Goal: Check status: Check status

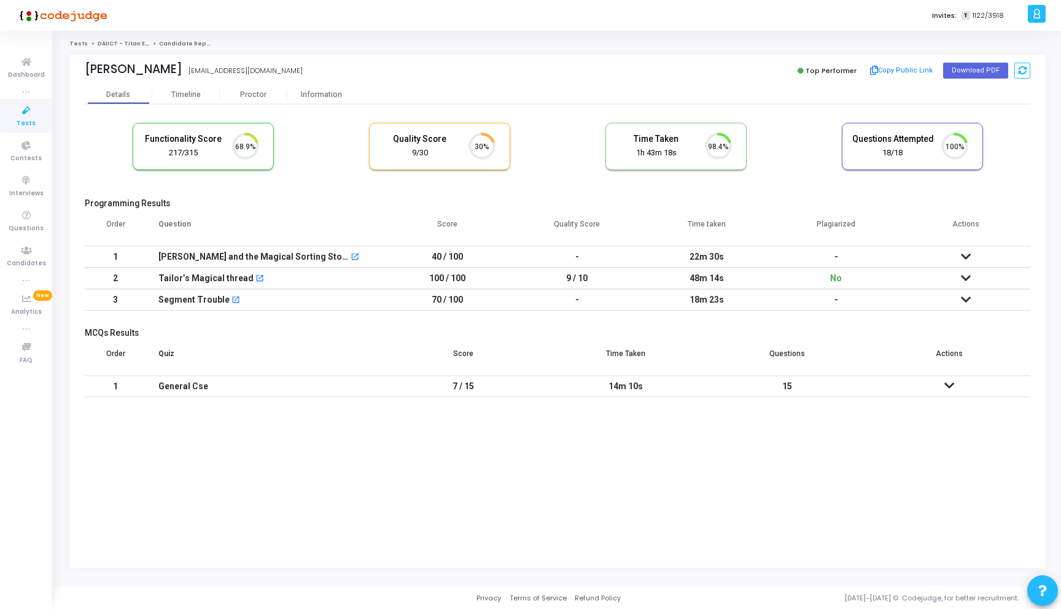
scroll to position [26, 31]
click at [241, 94] on div "Proctor" at bounding box center [254, 94] width 68 height 9
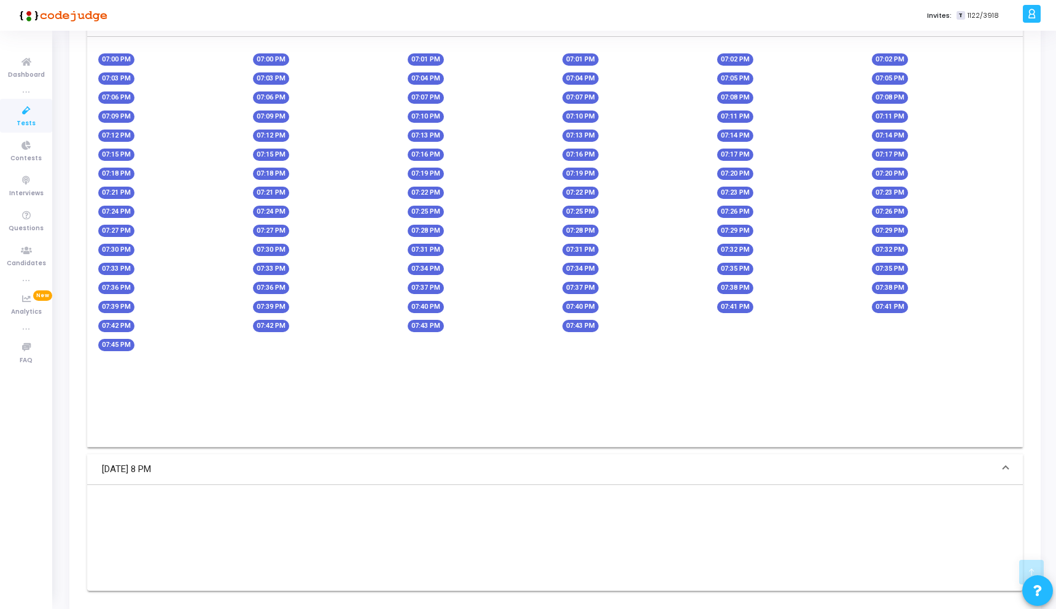
scroll to position [817, 0]
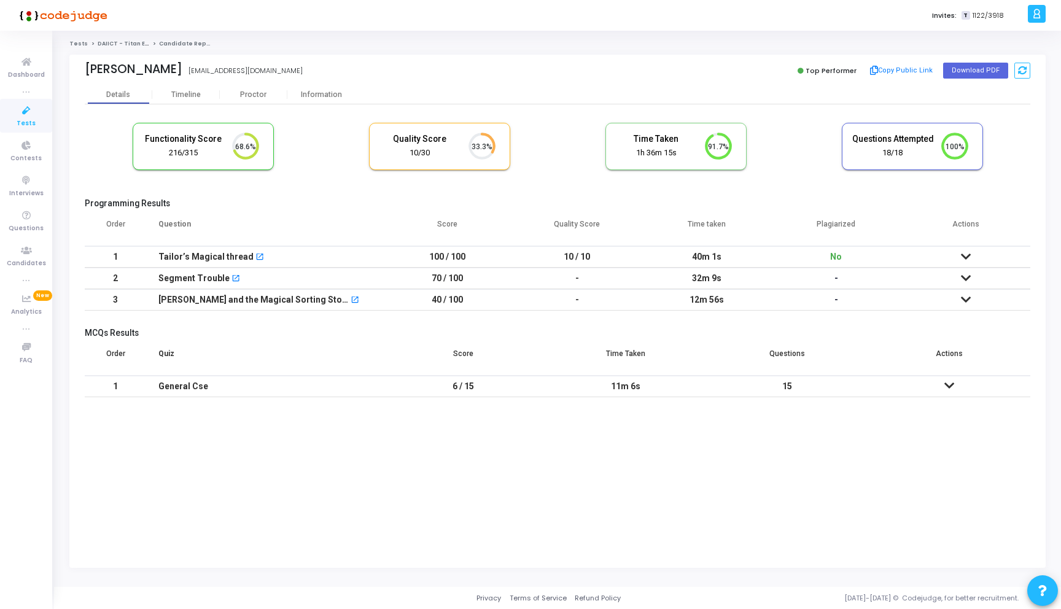
scroll to position [26, 31]
click at [688, 353] on th "Time Taken" at bounding box center [626, 358] width 162 height 34
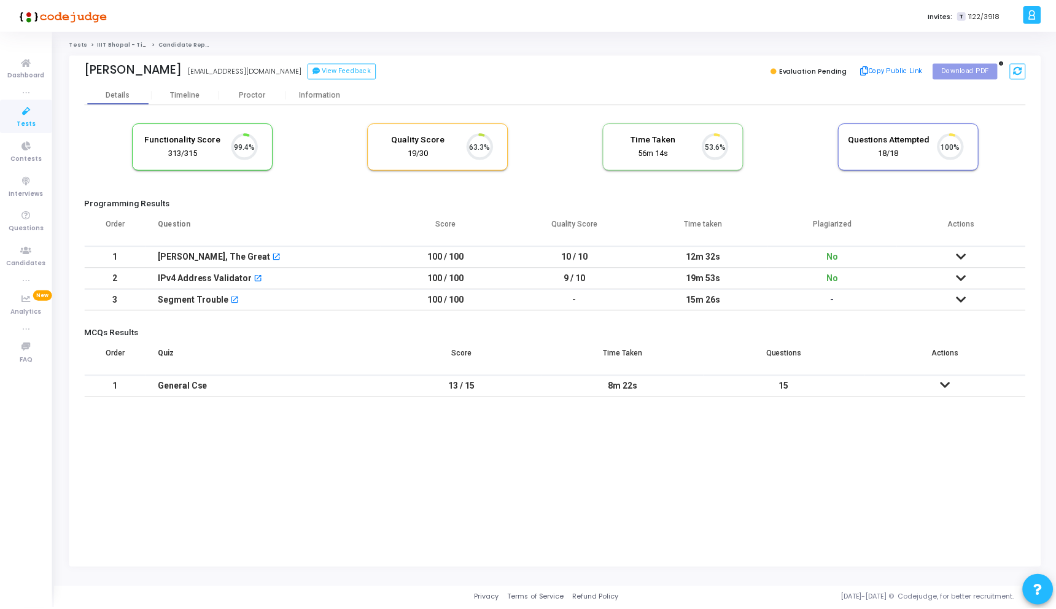
scroll to position [26, 31]
click at [268, 88] on div "Proctor" at bounding box center [254, 94] width 68 height 18
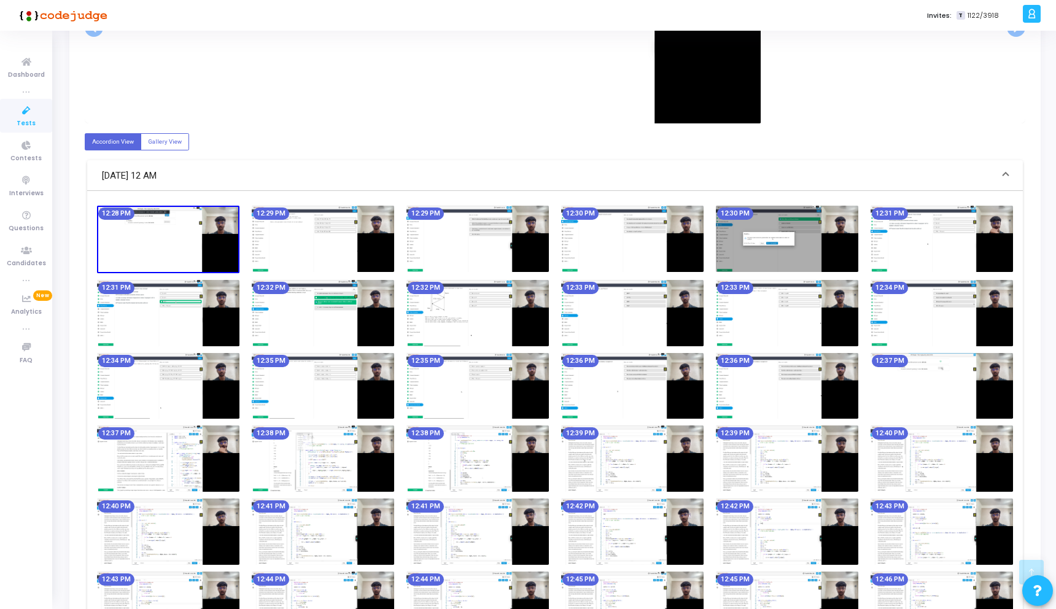
scroll to position [543, 0]
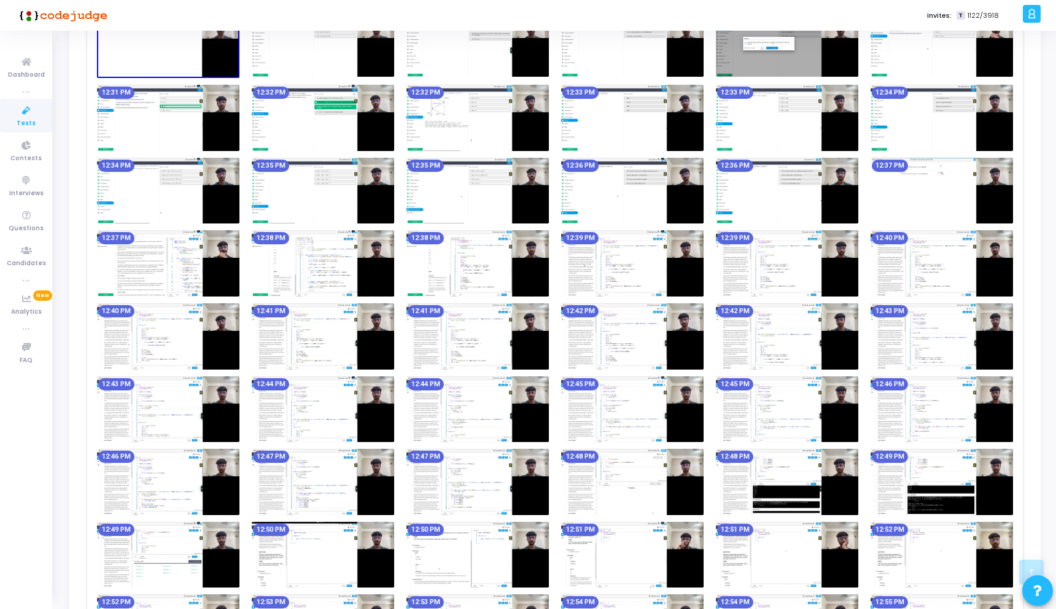
click at [161, 266] on img at bounding box center [168, 263] width 142 height 66
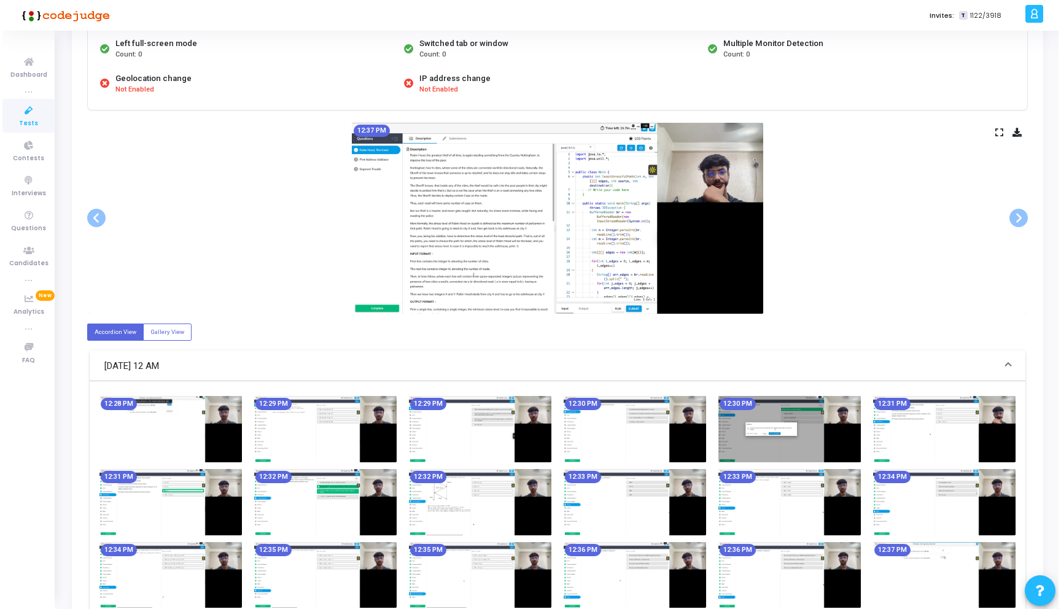
scroll to position [0, 0]
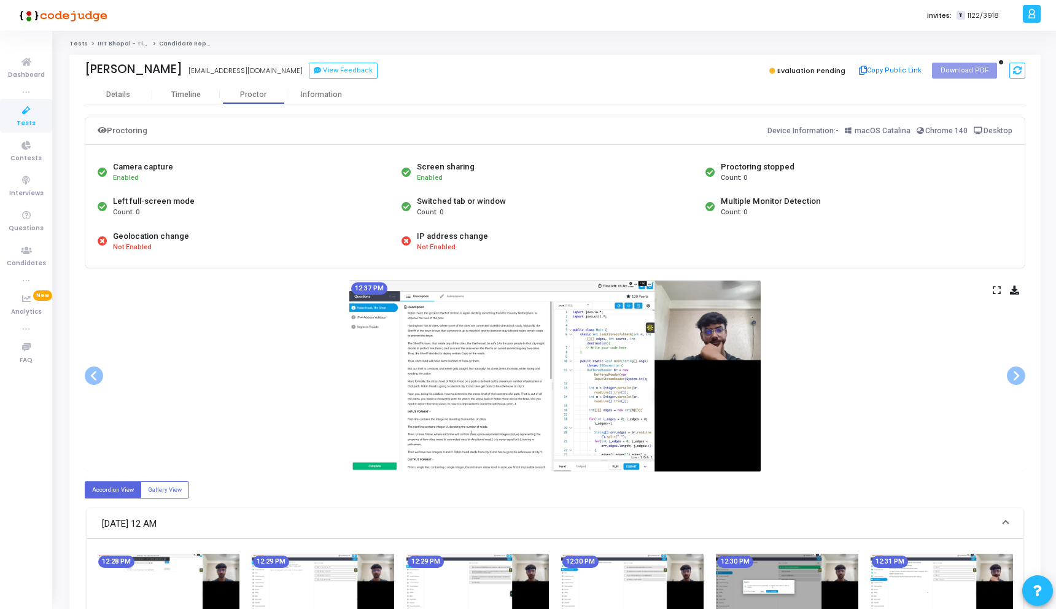
click at [995, 290] on icon at bounding box center [997, 290] width 8 height 7
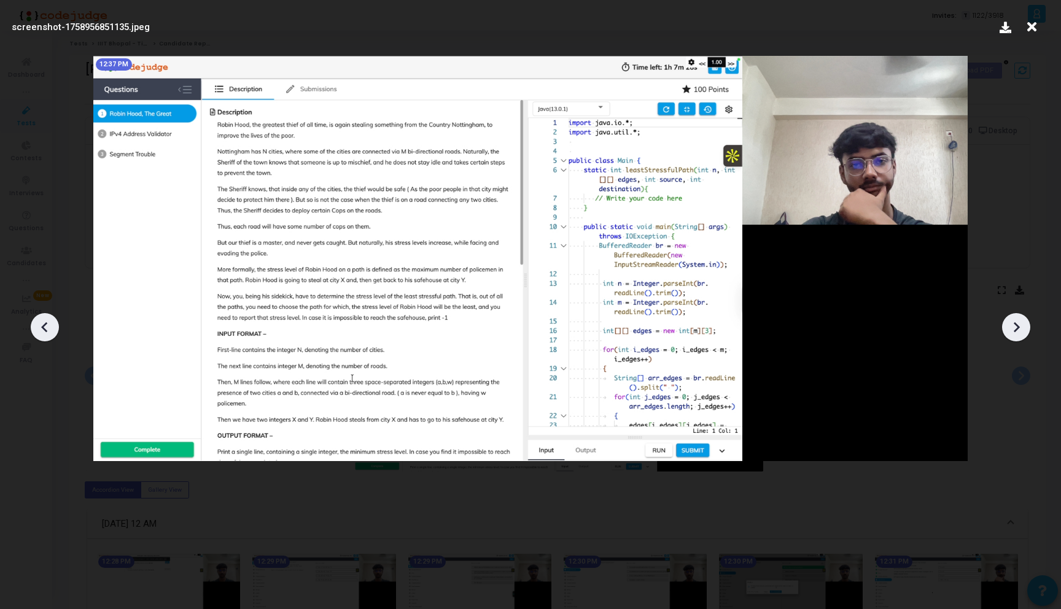
click at [1016, 320] on icon at bounding box center [1016, 327] width 18 height 18
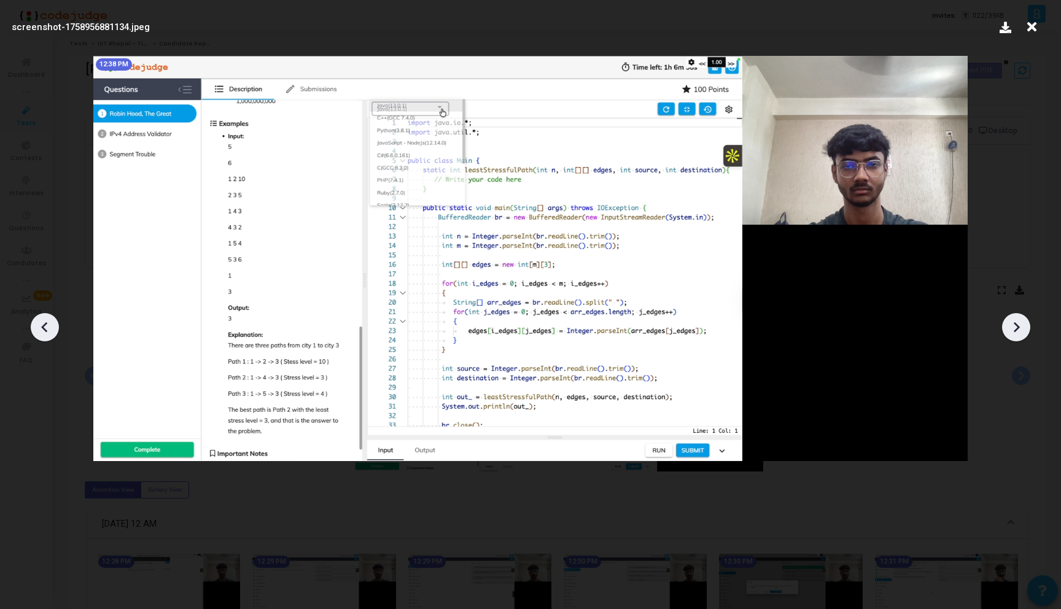
click at [1016, 320] on icon at bounding box center [1016, 327] width 18 height 18
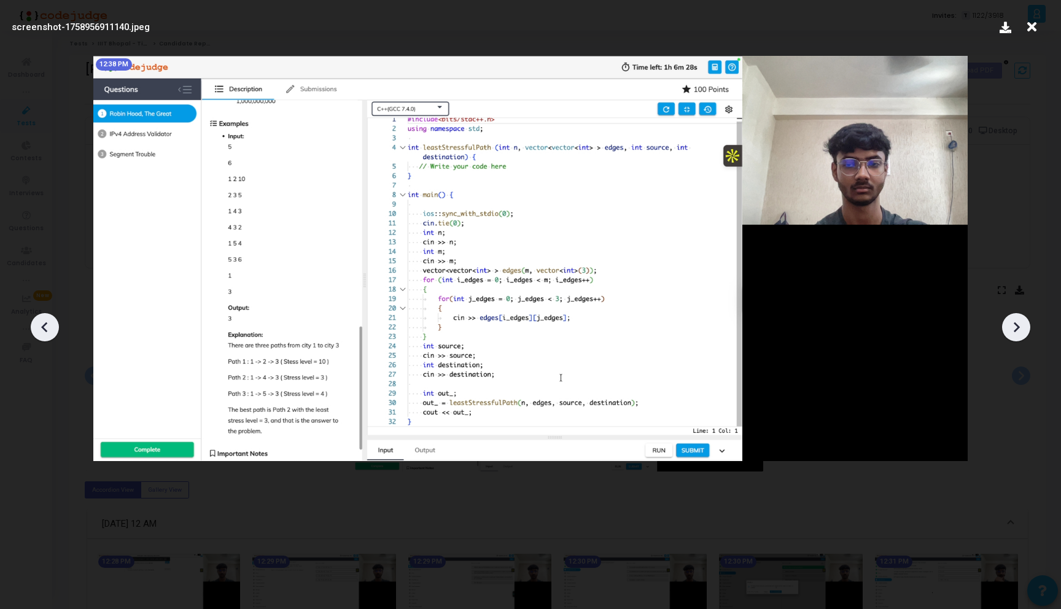
click at [1016, 320] on icon at bounding box center [1016, 327] width 18 height 18
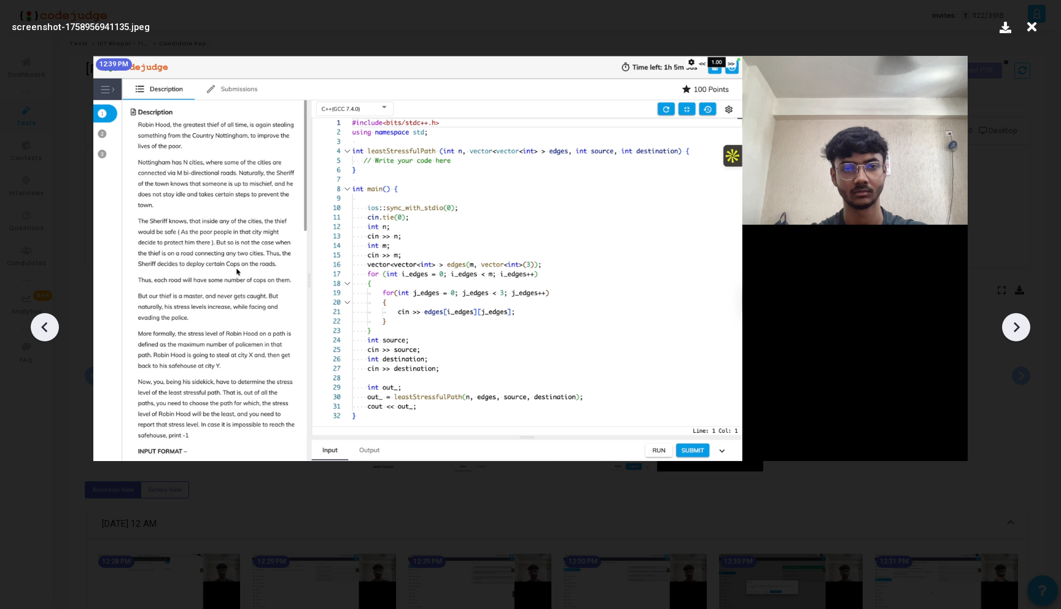
click at [1016, 320] on icon at bounding box center [1016, 327] width 18 height 18
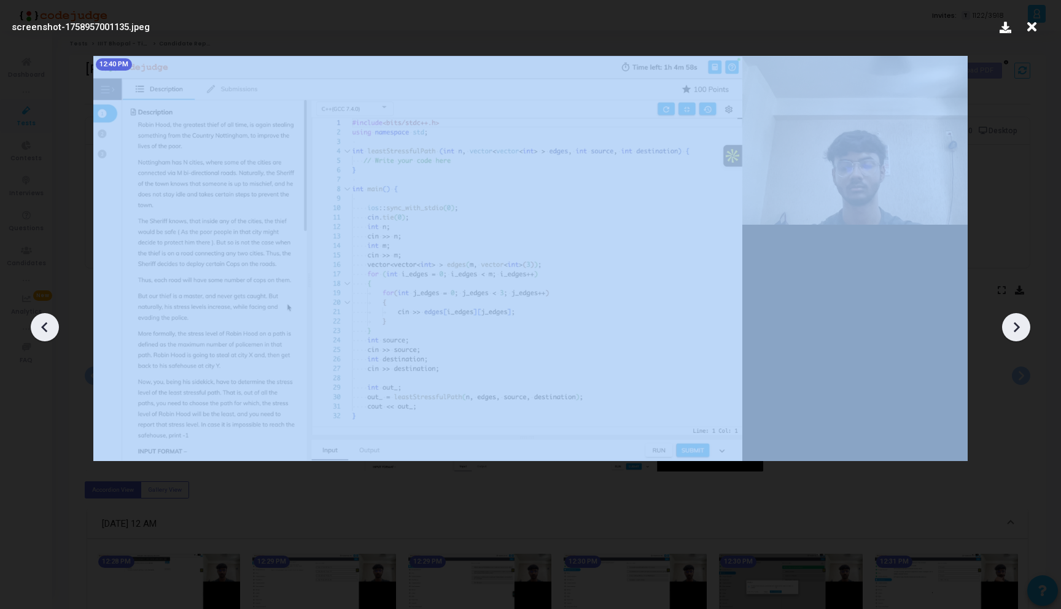
click at [1016, 320] on icon at bounding box center [1016, 327] width 18 height 18
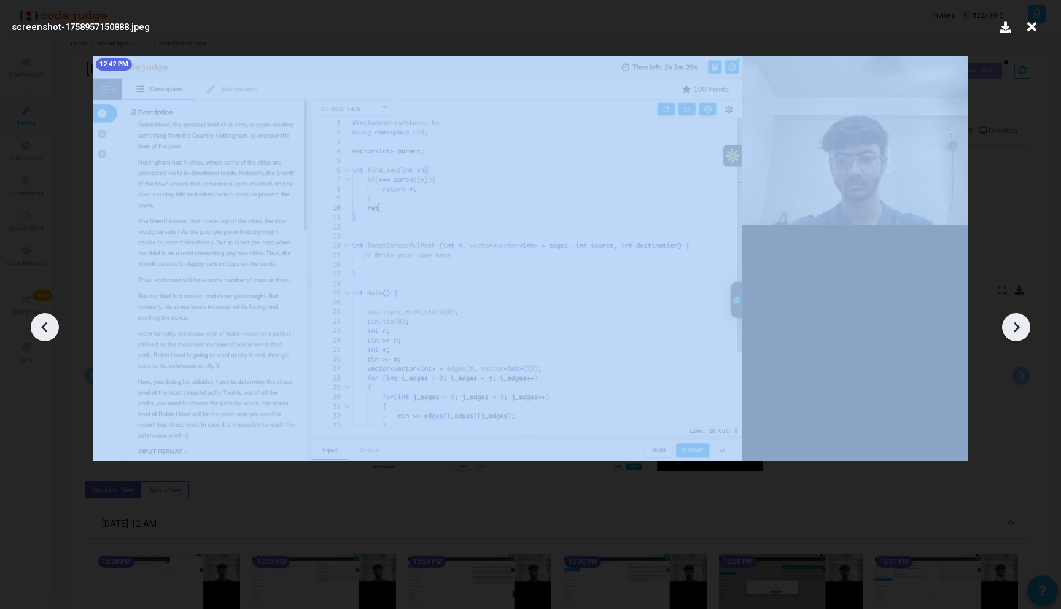
click at [1016, 320] on icon at bounding box center [1016, 327] width 18 height 18
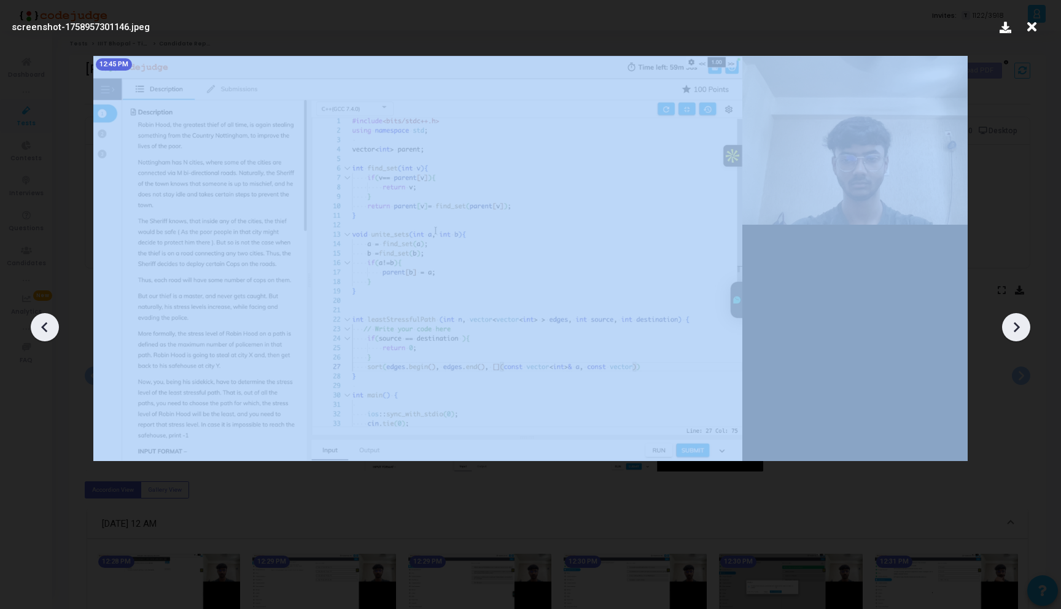
click at [1016, 320] on icon at bounding box center [1016, 327] width 18 height 18
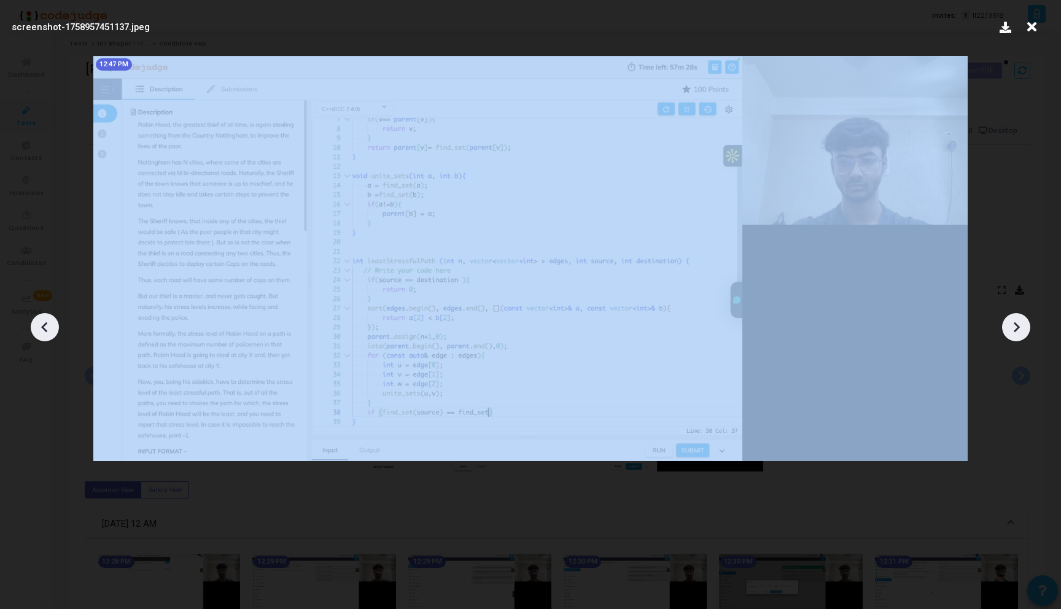
click at [1016, 320] on icon at bounding box center [1016, 327] width 18 height 18
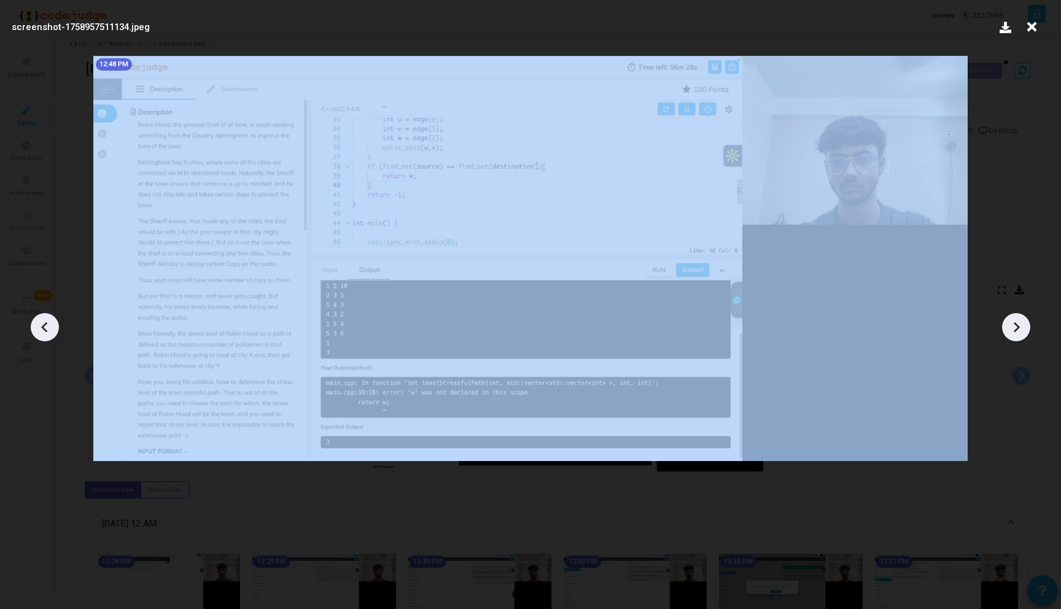
click at [1016, 320] on icon at bounding box center [1016, 327] width 18 height 18
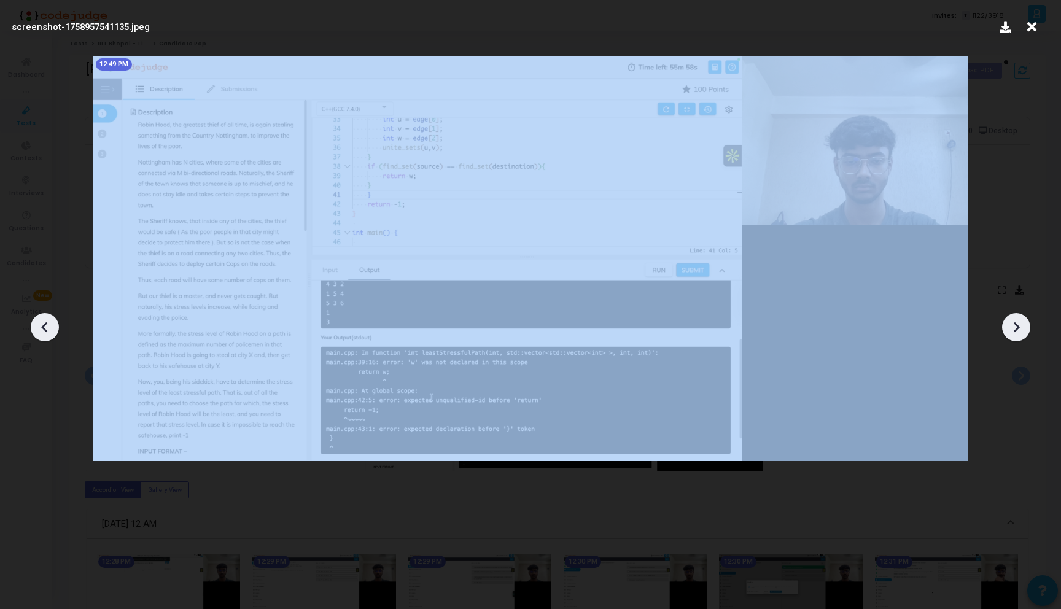
click at [1016, 320] on icon at bounding box center [1016, 327] width 18 height 18
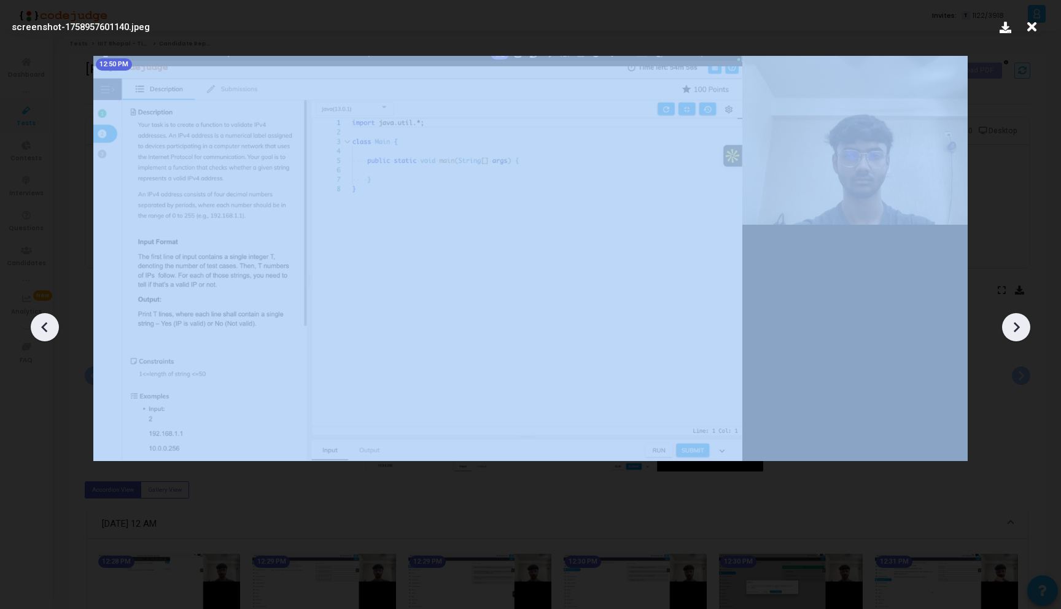
click at [1016, 320] on icon at bounding box center [1016, 327] width 18 height 18
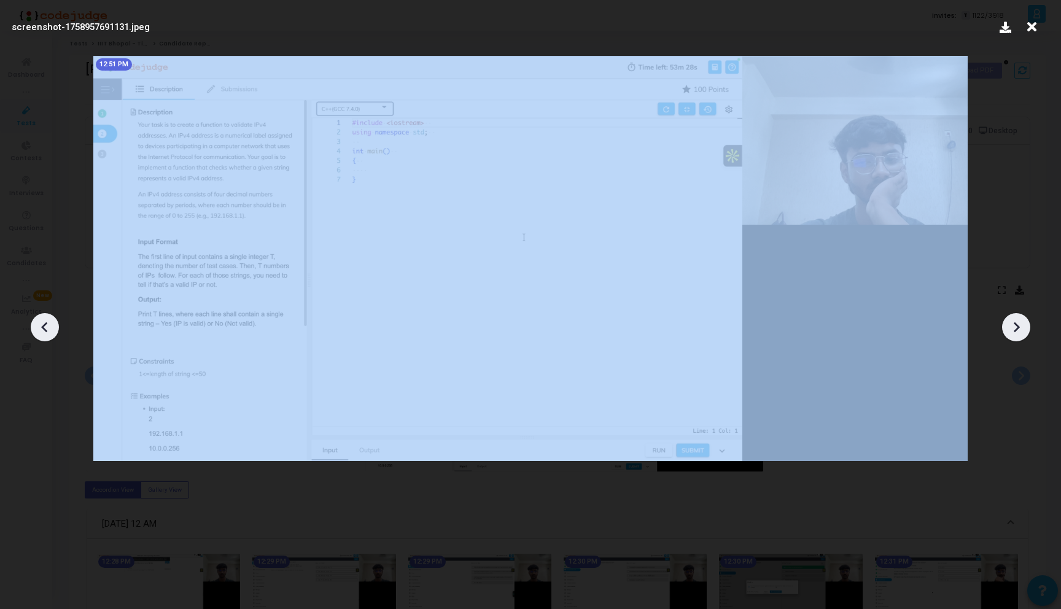
click at [1016, 320] on icon at bounding box center [1016, 327] width 18 height 18
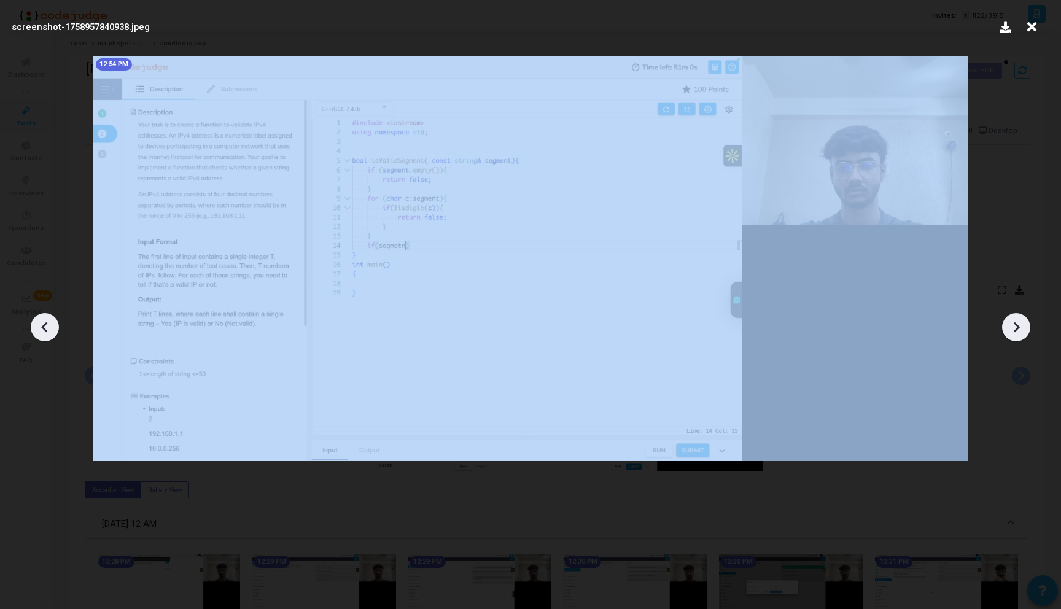
click at [1016, 320] on icon at bounding box center [1016, 327] width 18 height 18
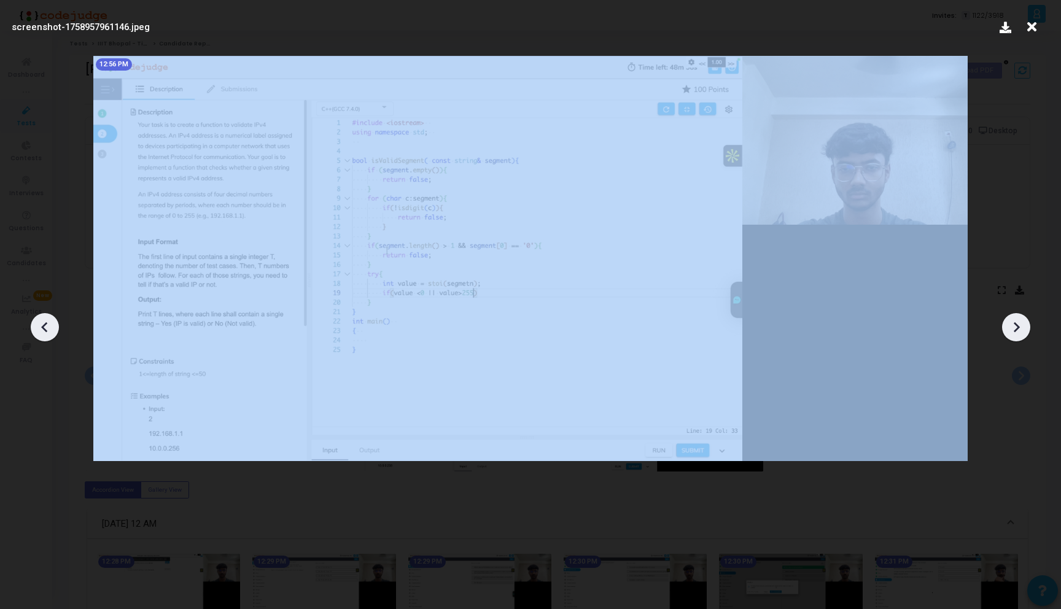
click at [1016, 320] on icon at bounding box center [1016, 327] width 18 height 18
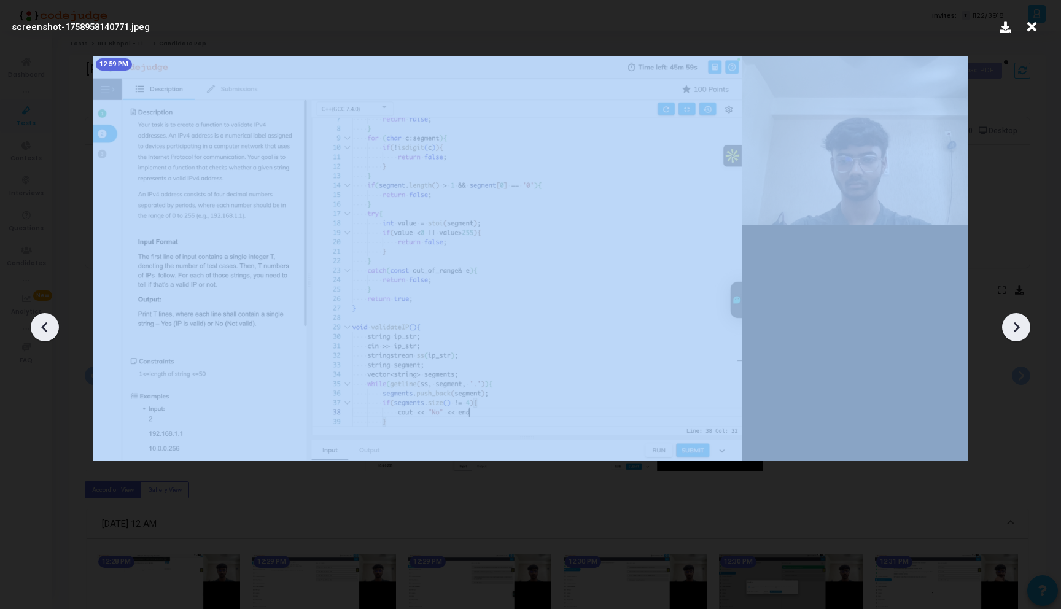
click at [1016, 320] on icon at bounding box center [1016, 327] width 18 height 18
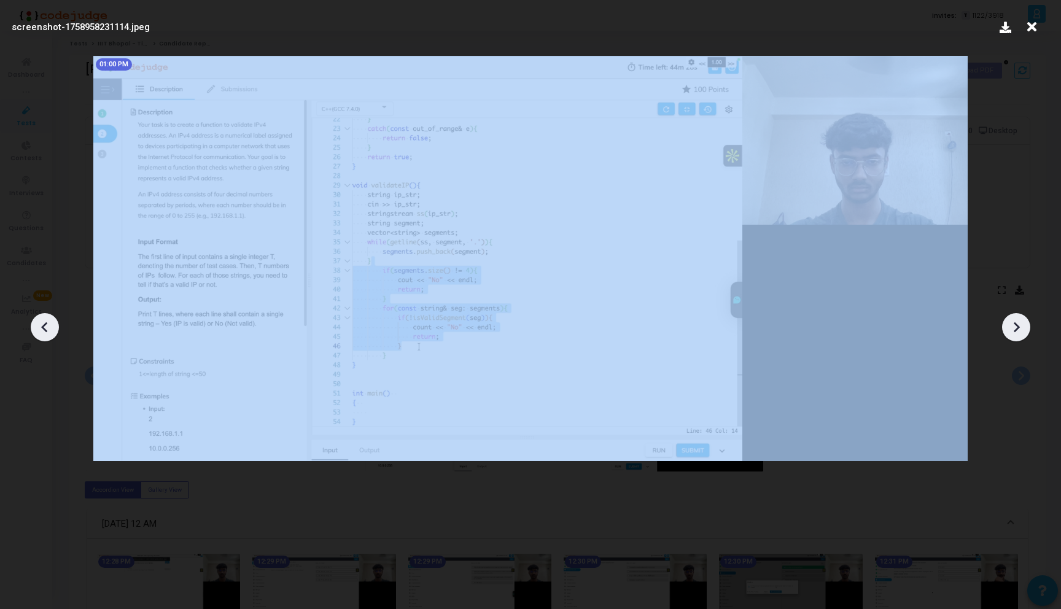
click at [1016, 320] on icon at bounding box center [1016, 327] width 18 height 18
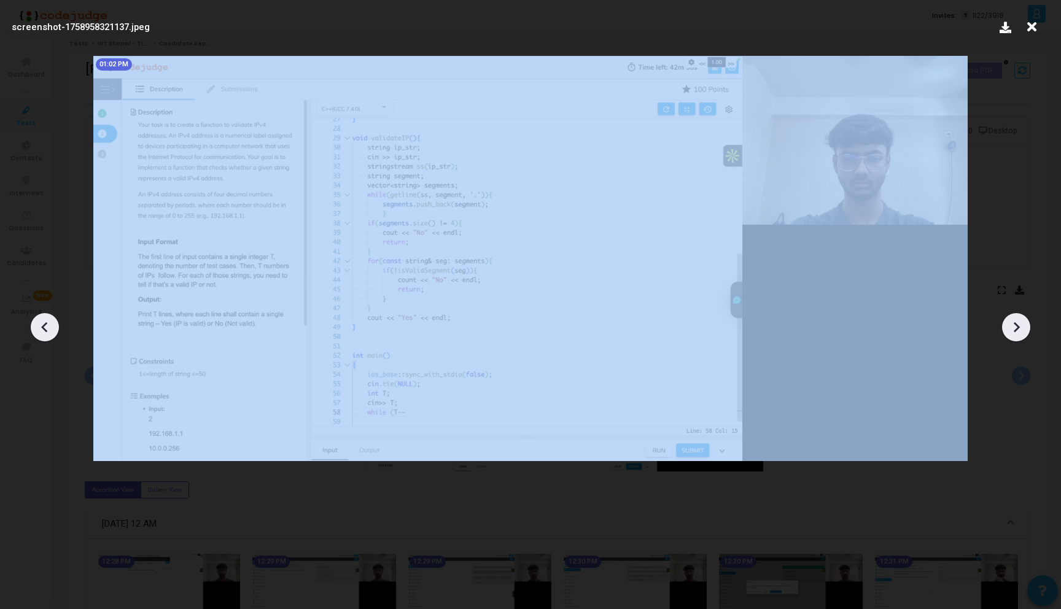
click at [1016, 320] on icon at bounding box center [1016, 327] width 18 height 18
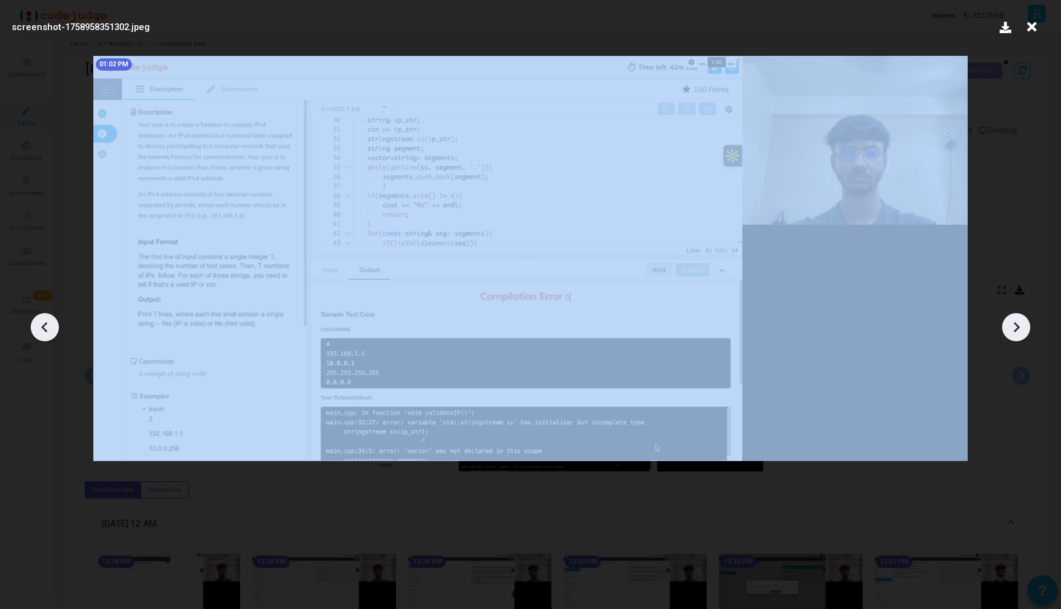
click at [1016, 320] on icon at bounding box center [1016, 327] width 18 height 18
